Goal: Browse casually

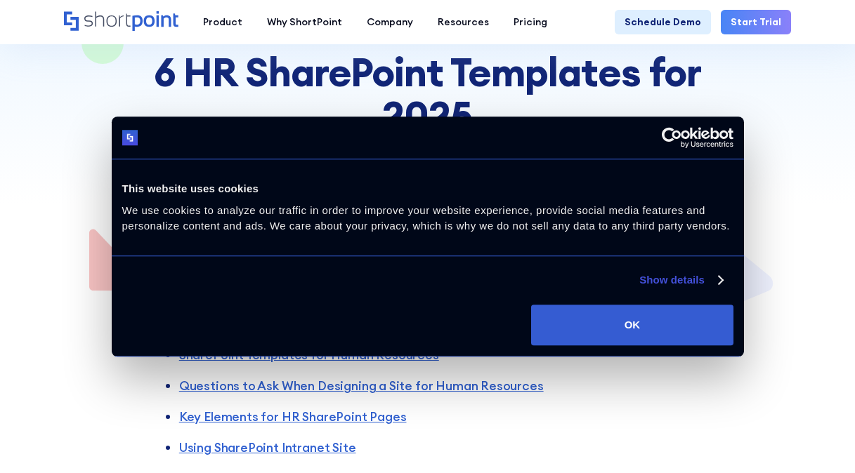
scroll to position [166, 0]
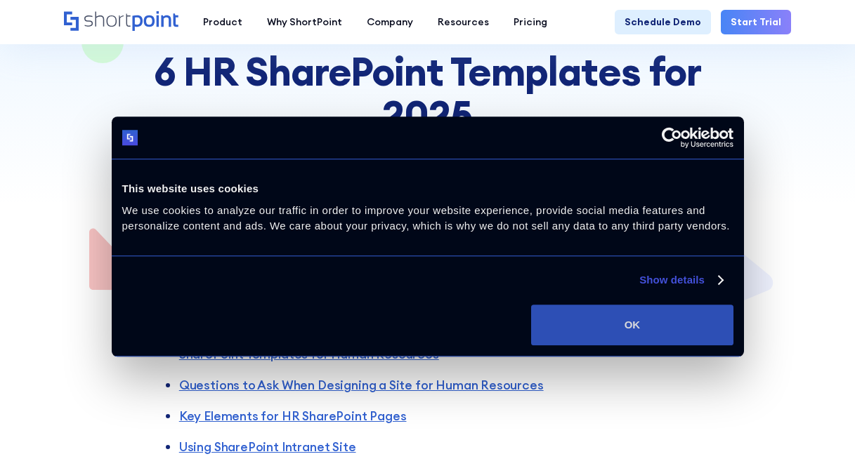
click at [578, 314] on button "OK" at bounding box center [632, 325] width 202 height 41
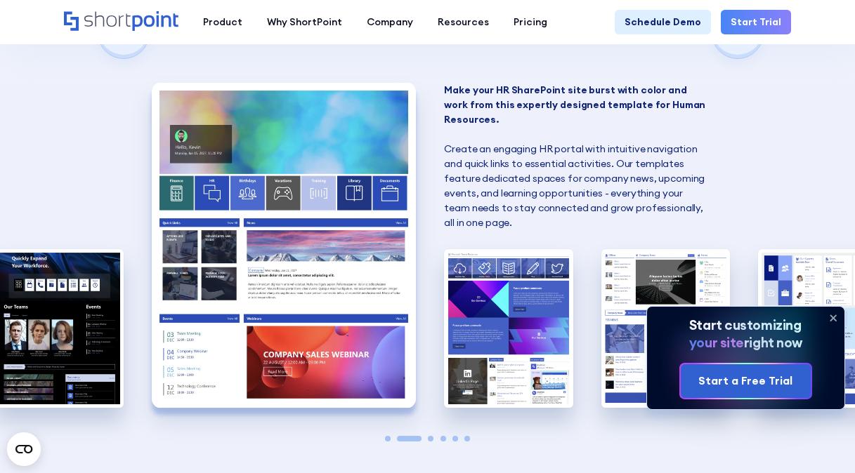
scroll to position [986, 0]
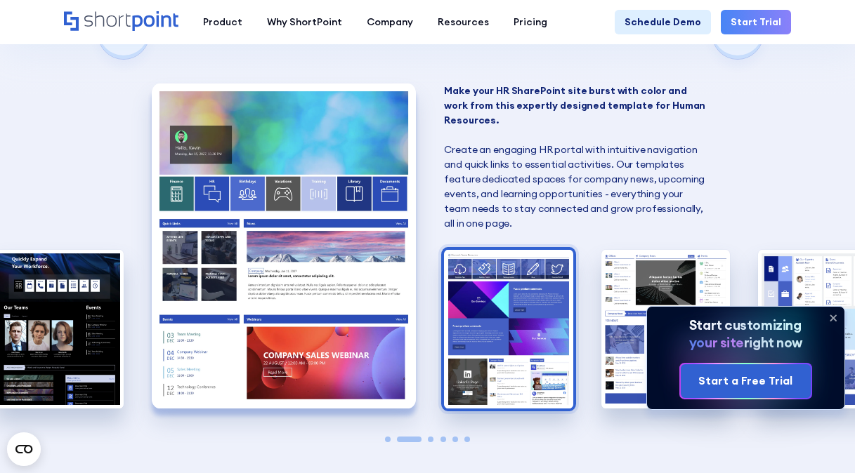
click at [512, 327] on img "3 / 6" at bounding box center [508, 329] width 129 height 158
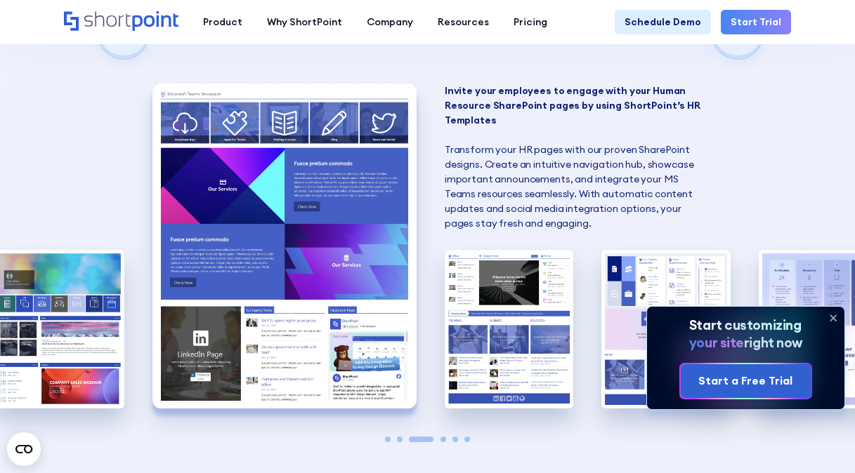
click at [833, 316] on icon at bounding box center [833, 318] width 22 height 22
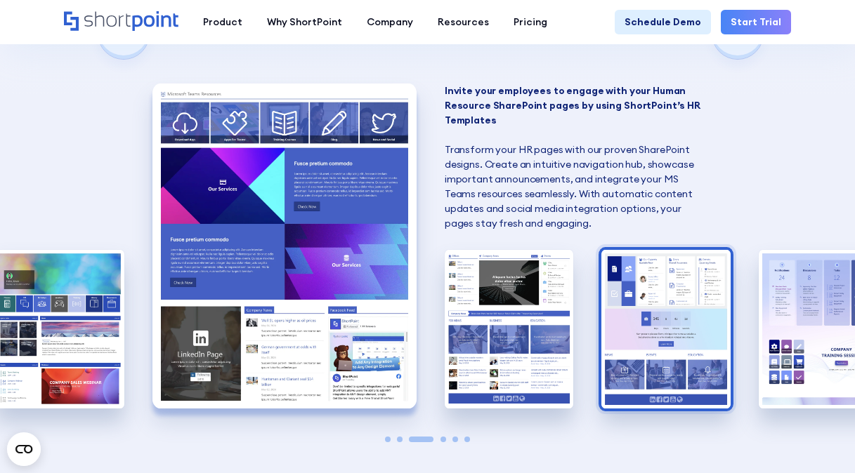
click at [679, 348] on img "5 / 6" at bounding box center [665, 329] width 129 height 158
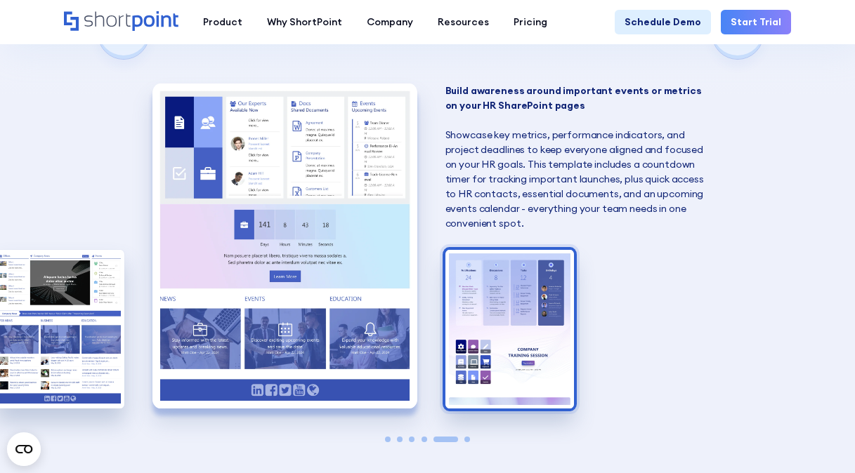
click at [533, 321] on img "6 / 6" at bounding box center [509, 329] width 129 height 158
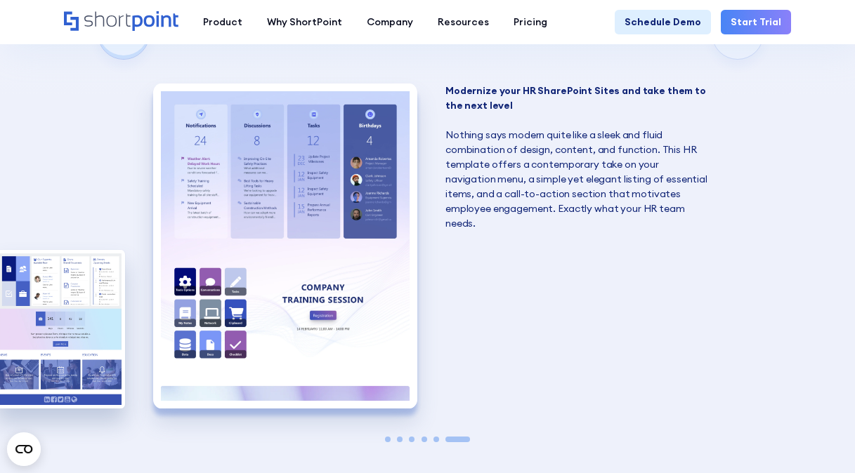
click at [434, 438] on span "Go to slide 5" at bounding box center [436, 440] width 6 height 6
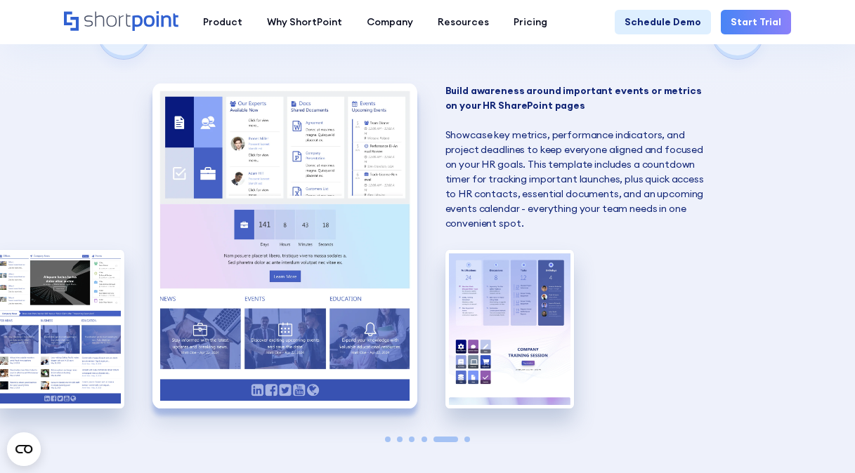
click at [421, 438] on span "Go to slide 4" at bounding box center [424, 440] width 6 height 6
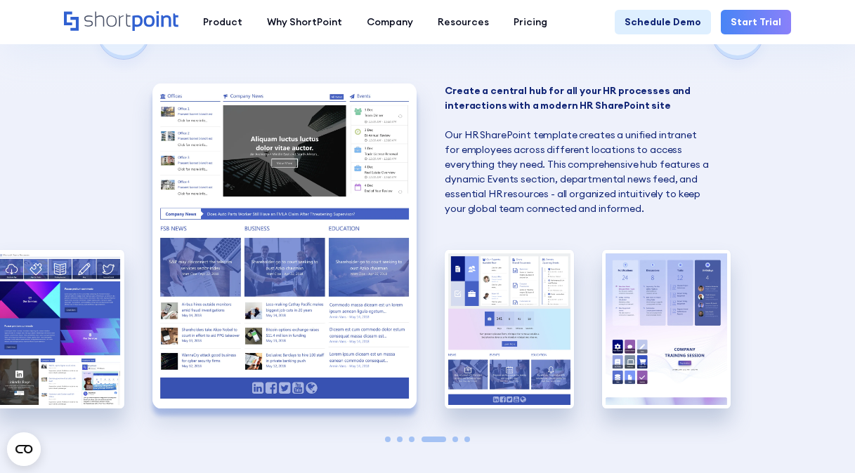
click at [261, 320] on img "4 / 6" at bounding box center [284, 246] width 264 height 325
click at [412, 438] on span "Go to slide 3" at bounding box center [412, 440] width 6 height 6
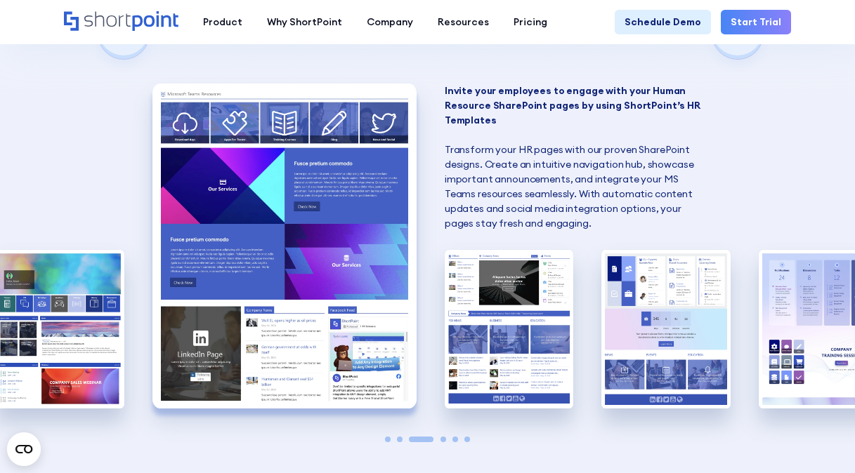
click at [399, 440] on span "Go to slide 2" at bounding box center [400, 440] width 6 height 6
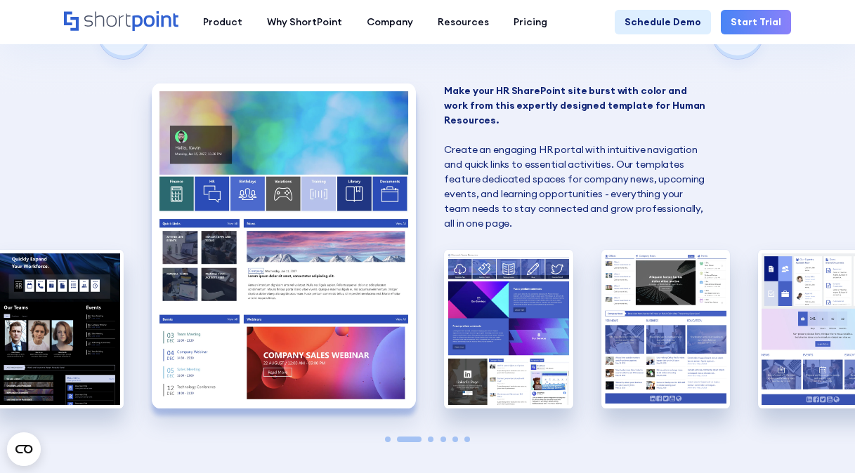
click at [385, 441] on div at bounding box center [427, 440] width 129 height 6
click at [388, 440] on span "Go to slide 1" at bounding box center [388, 440] width 6 height 6
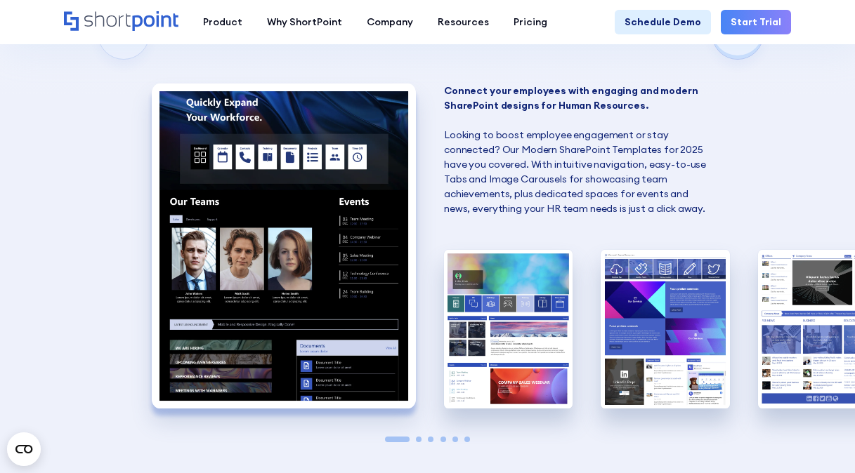
click at [273, 246] on img "1 / 6" at bounding box center [284, 246] width 264 height 325
